Goal: Transaction & Acquisition: Purchase product/service

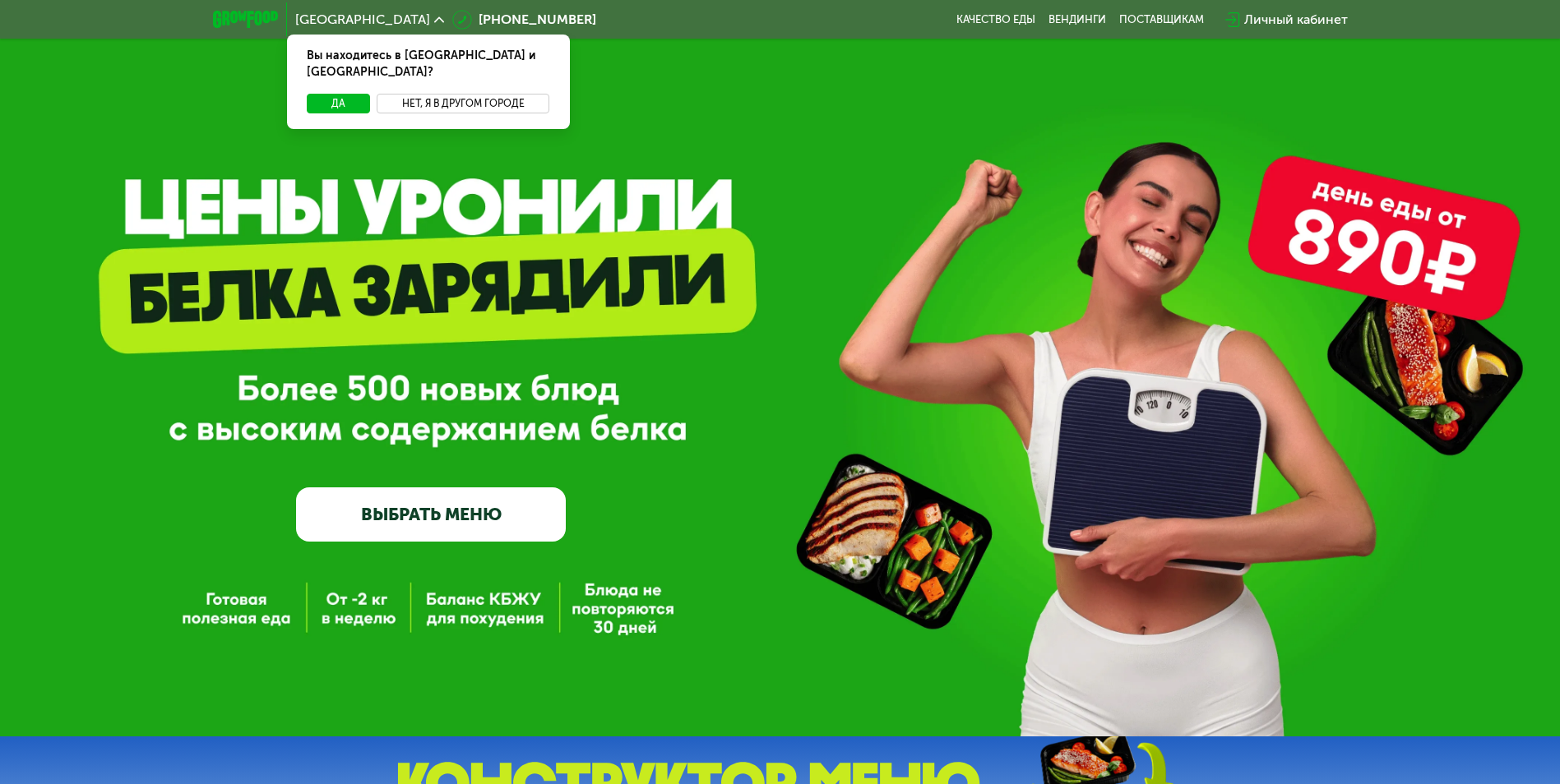
click at [449, 93] on button "Нет, я в другом городе" at bounding box center [463, 103] width 174 height 20
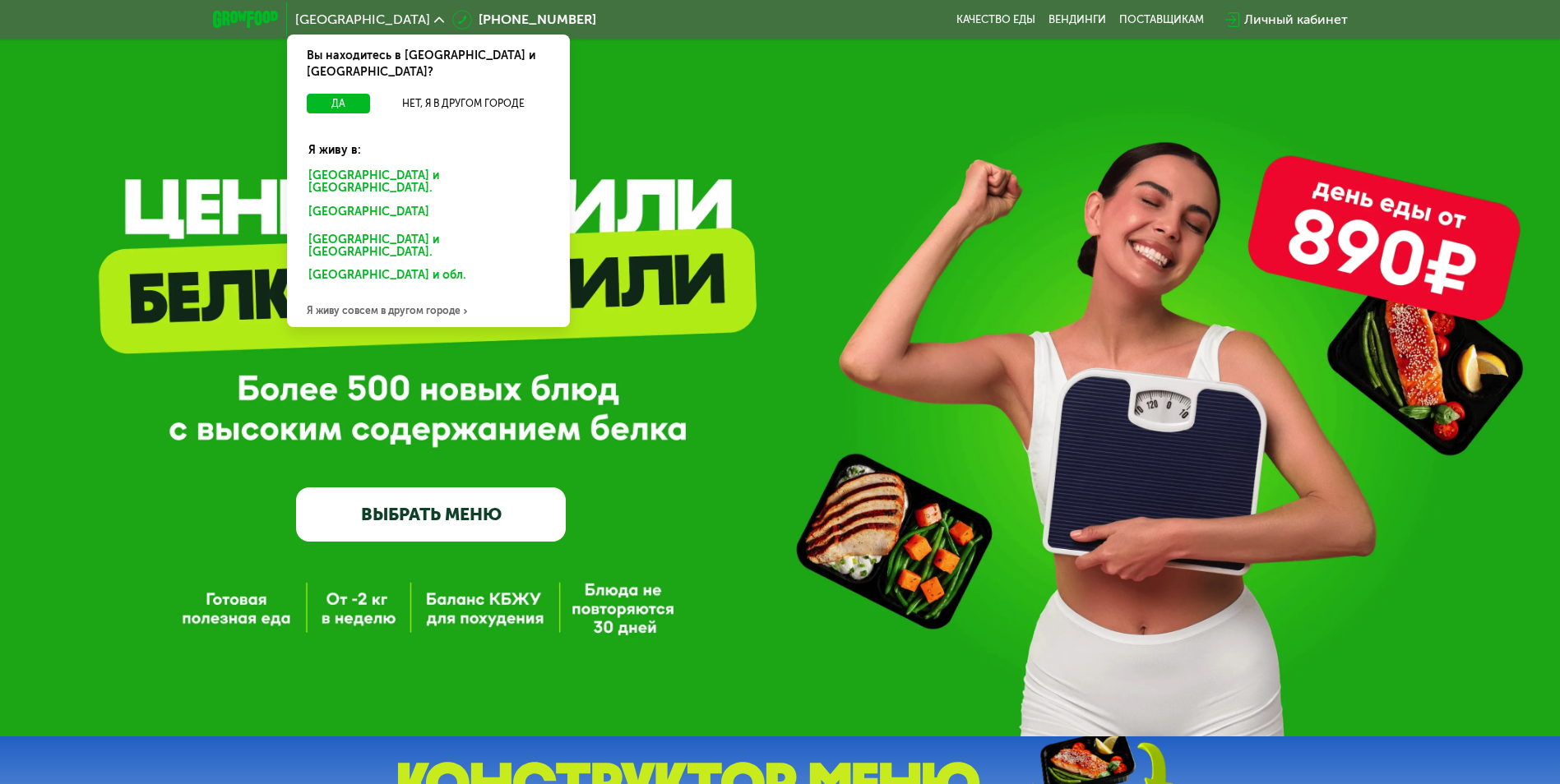
click at [369, 201] on div "Москве и обл." at bounding box center [425, 215] width 257 height 26
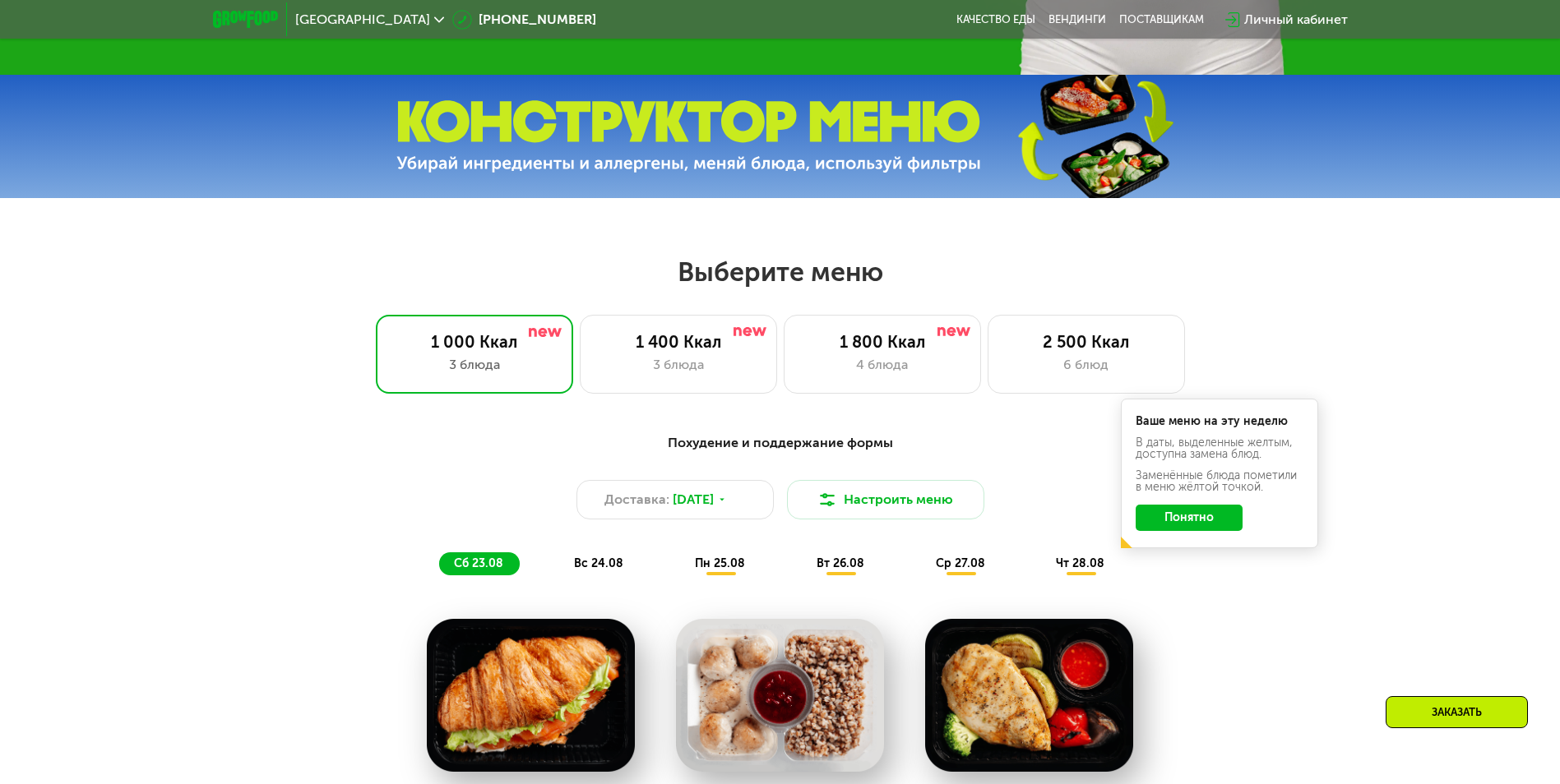
scroll to position [740, 0]
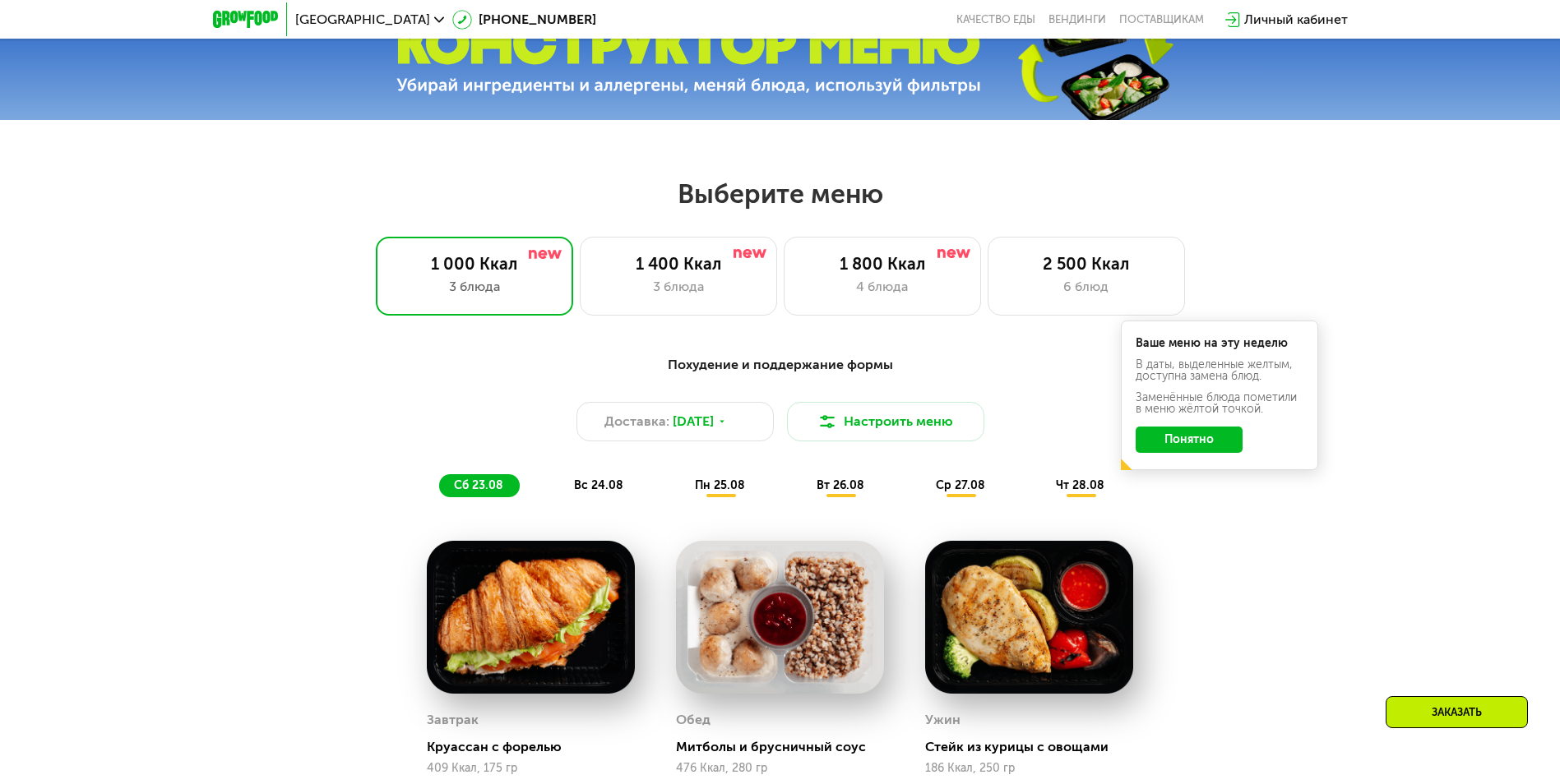
click at [1221, 445] on button "Понятно" at bounding box center [1189, 440] width 107 height 26
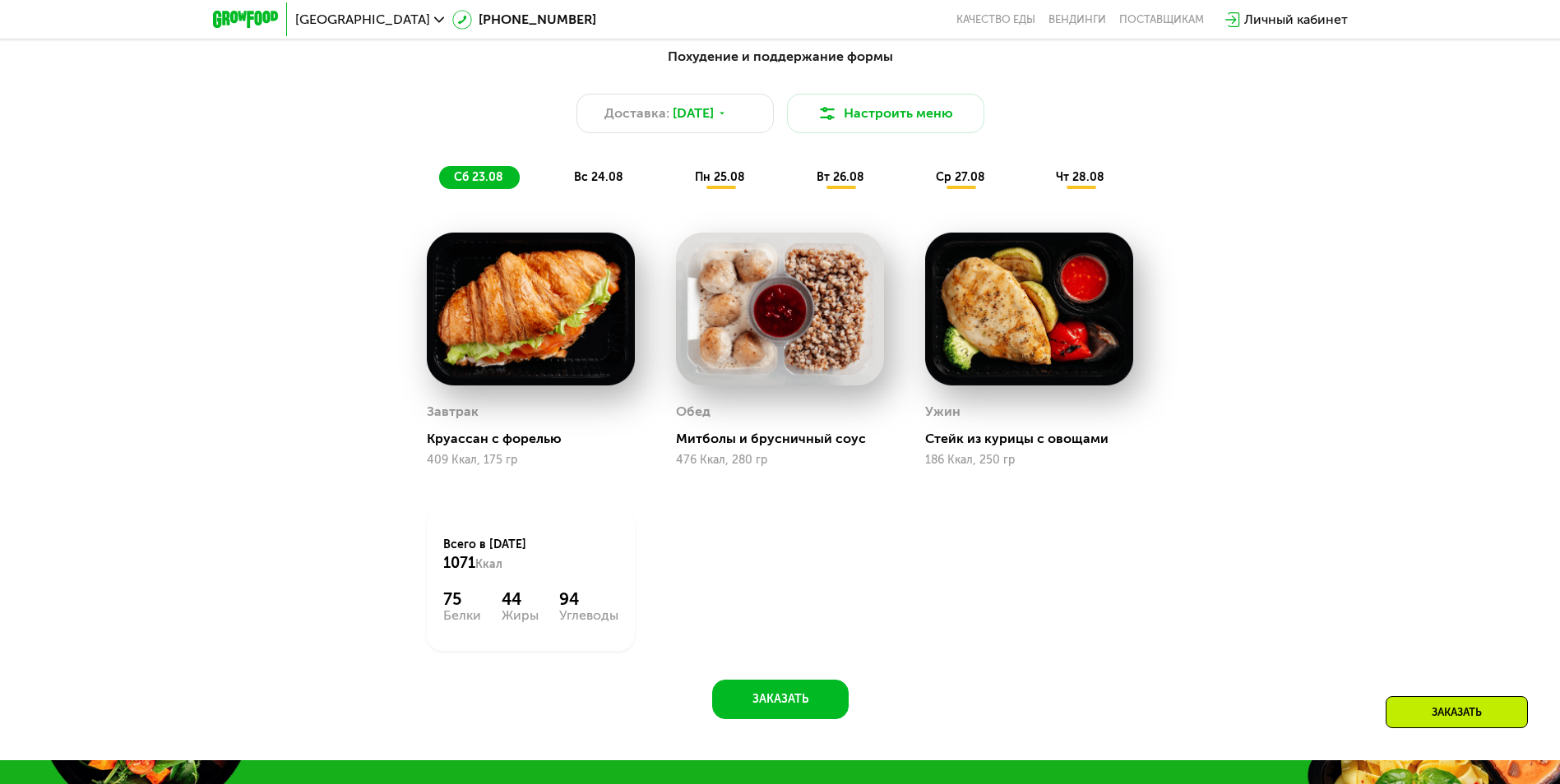
scroll to position [1069, 0]
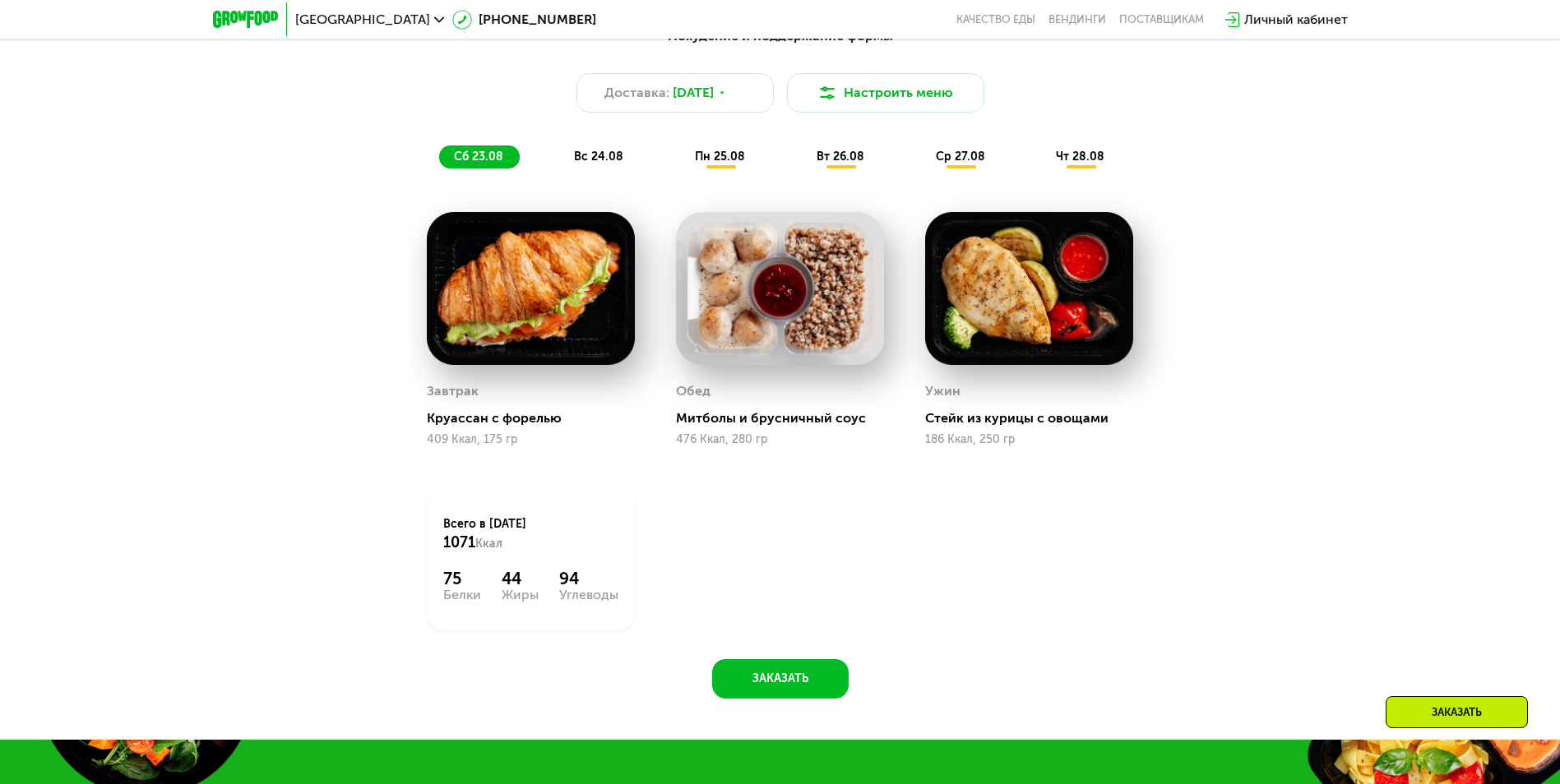
click at [594, 157] on span "вс 24.08" at bounding box center [599, 157] width 50 height 14
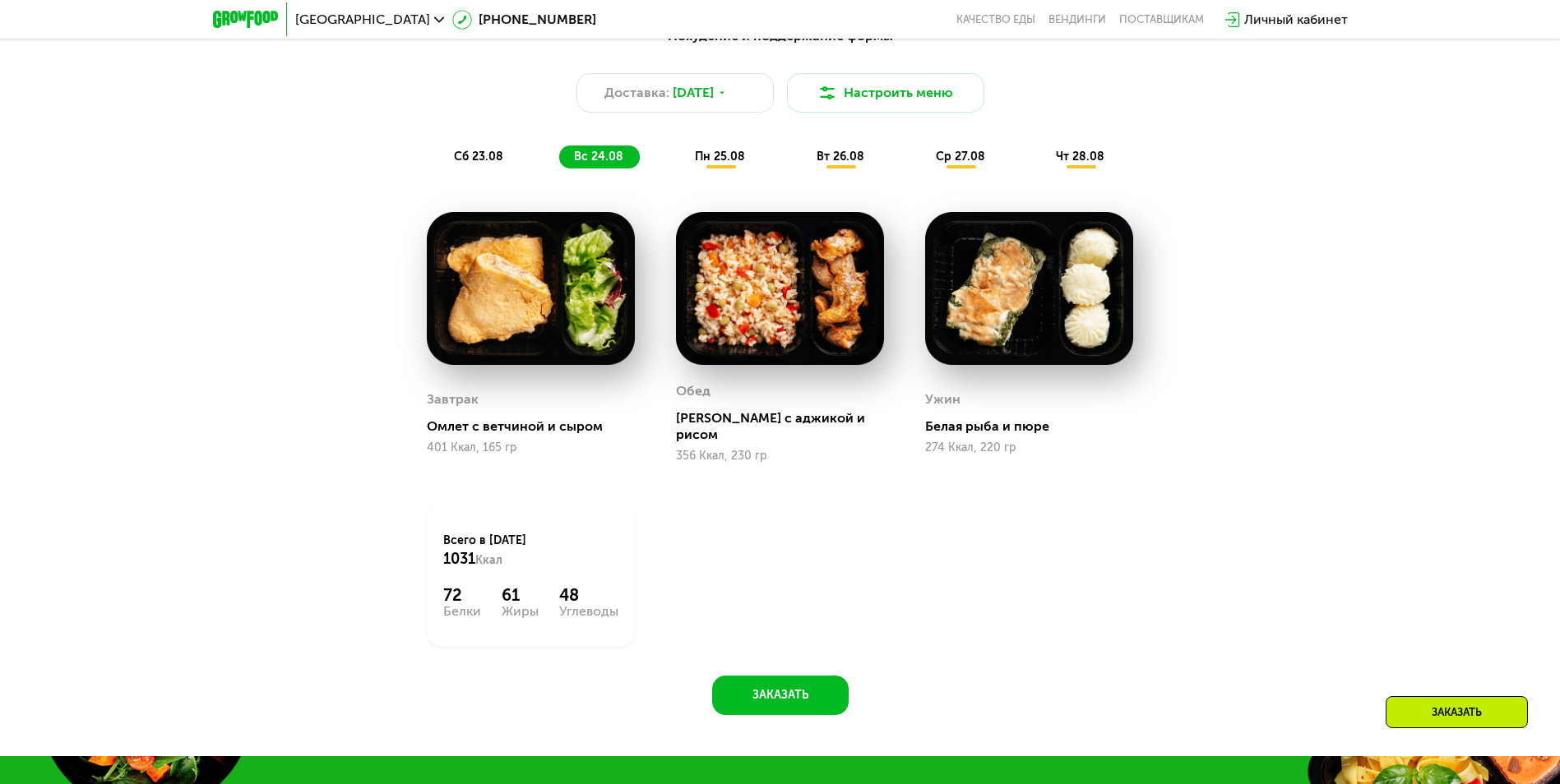
click at [724, 160] on span "пн 25.08" at bounding box center [721, 157] width 51 height 14
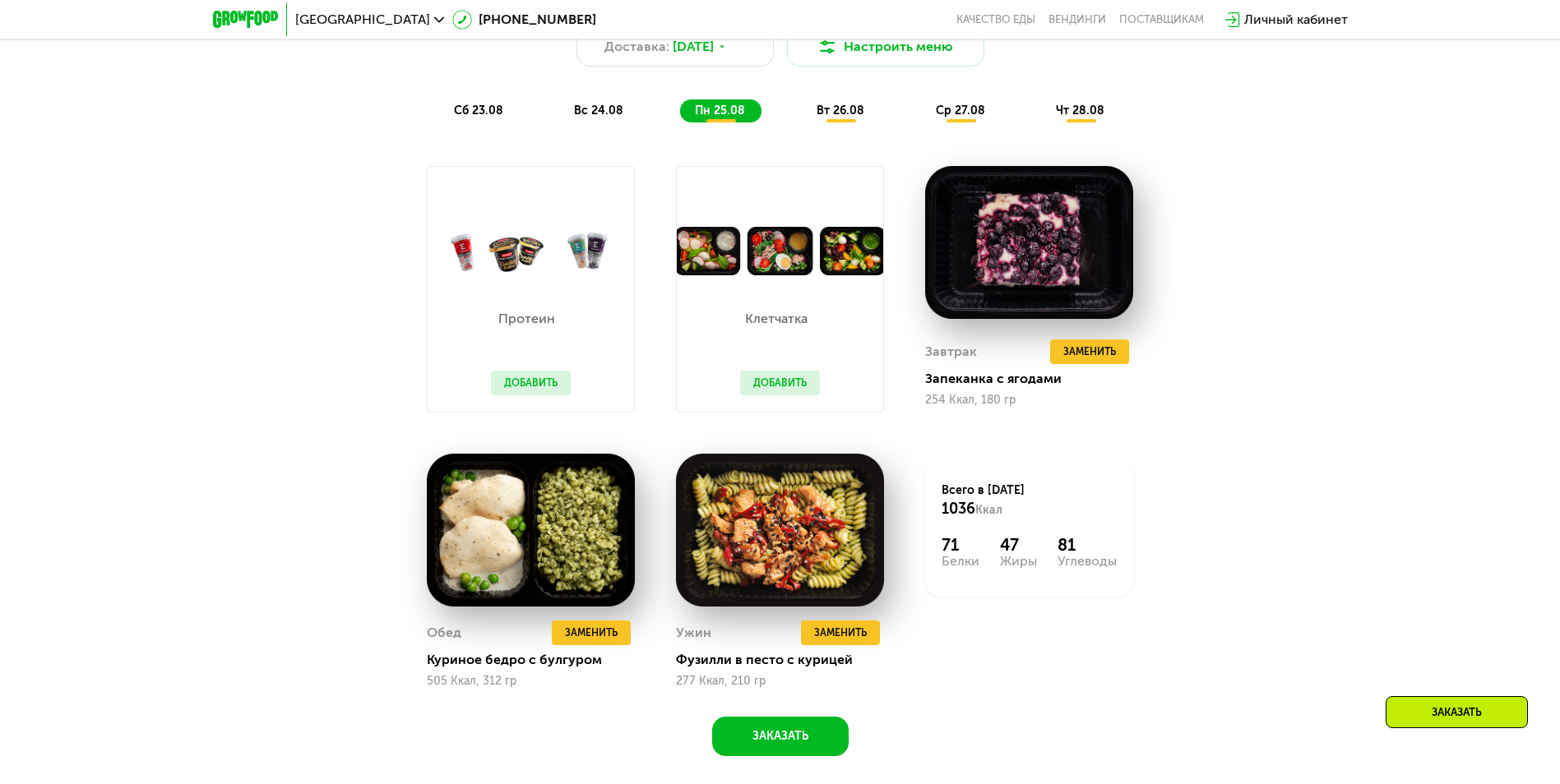
scroll to position [1151, 0]
